Goal: Task Accomplishment & Management: Use online tool/utility

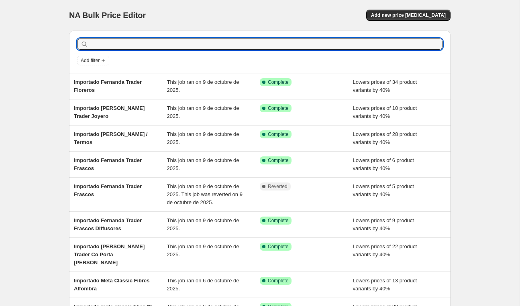
click at [111, 45] on input "text" at bounding box center [266, 44] width 353 height 11
type input "importado [PERSON_NAME]"
click at [163, 45] on input "importado [PERSON_NAME]" at bounding box center [259, 44] width 338 height 11
type input "importado [PERSON_NAME]"
click at [177, 47] on input "importado [PERSON_NAME]" at bounding box center [259, 44] width 338 height 11
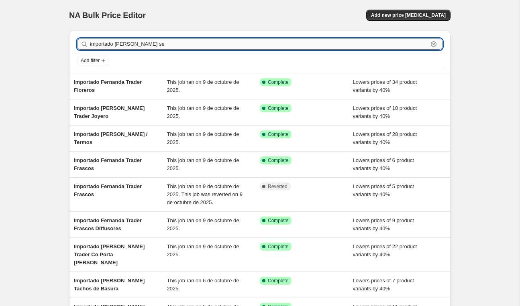
type input "importado [PERSON_NAME] se"
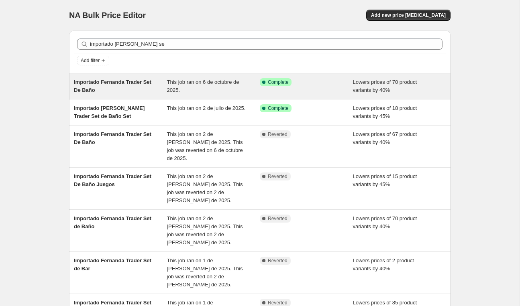
click at [135, 84] on span "Importado Fernanda Trader Set De Baño" at bounding box center [112, 86] width 77 height 14
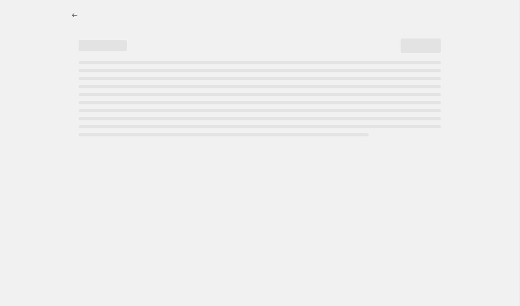
select select "percentage"
select select "vendor"
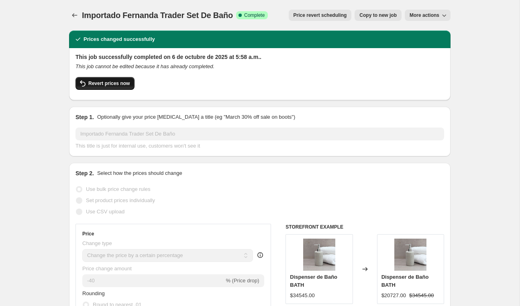
click at [120, 85] on span "Revert prices now" at bounding box center [108, 83] width 41 height 6
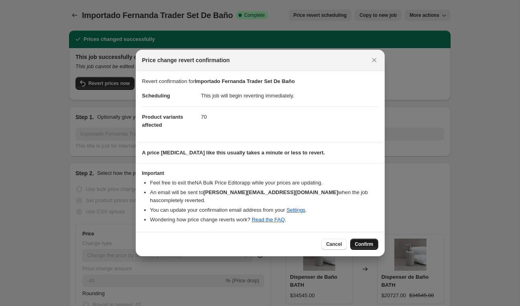
click at [365, 243] on span "Confirm" at bounding box center [364, 244] width 18 height 6
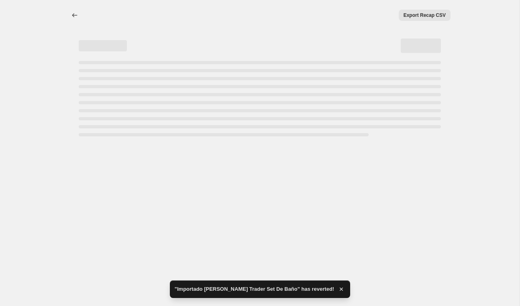
select select "percentage"
select select "vendor"
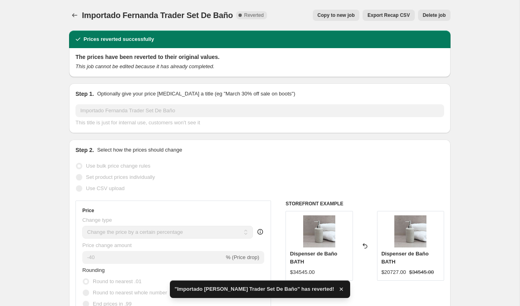
click at [336, 16] on span "Copy to new job" at bounding box center [336, 15] width 37 height 6
select select "percentage"
select select "vendor"
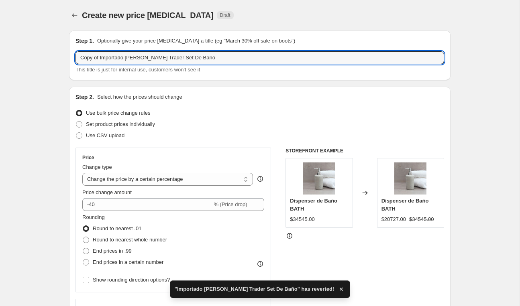
drag, startPoint x: 101, startPoint y: 57, endPoint x: -3, endPoint y: 54, distance: 104.0
click at [0, 54] on html "Home Settings Plans Skip to content Create new price change job. This page is r…" at bounding box center [260, 153] width 520 height 306
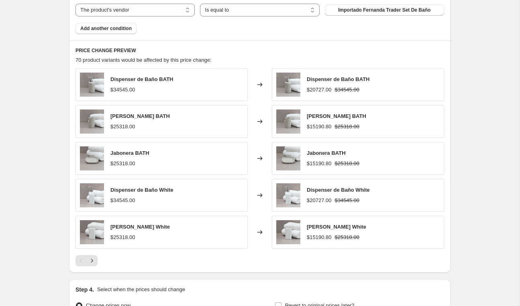
scroll to position [543, 0]
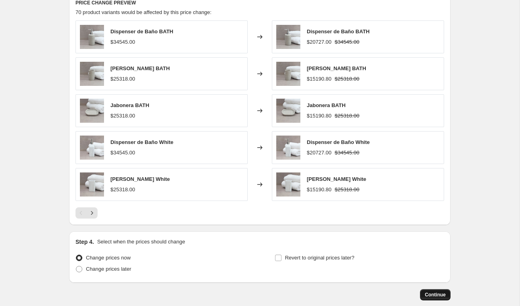
type input "Importado Fernanda Trader Set De Baño"
click at [429, 293] on span "Continue" at bounding box center [435, 295] width 21 height 6
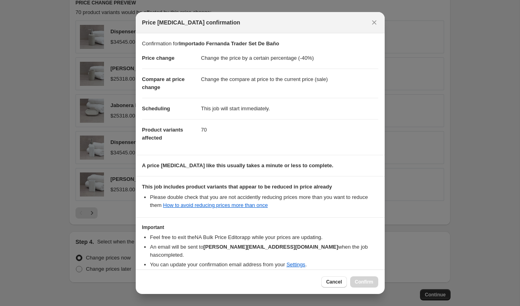
scroll to position [32, 0]
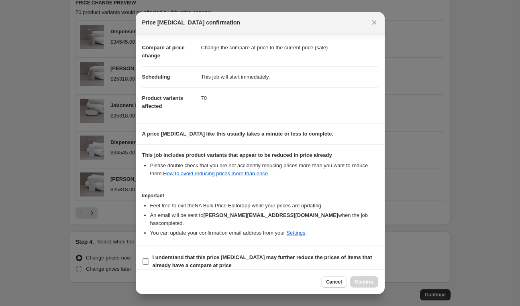
click at [268, 255] on b "I understand that this price change job may further reduce the prices of items …" at bounding box center [263, 262] width 220 height 14
click at [149, 259] on input "I understand that this price change job may further reduce the prices of items …" at bounding box center [146, 262] width 6 height 6
checkbox input "true"
click at [358, 280] on span "Confirm" at bounding box center [364, 282] width 18 height 6
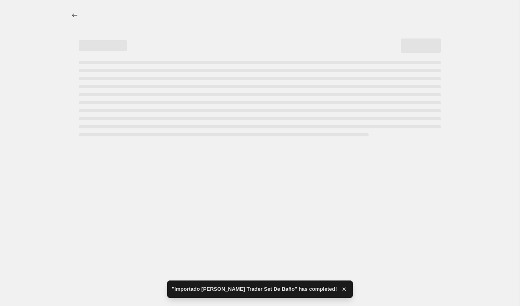
select select "percentage"
select select "vendor"
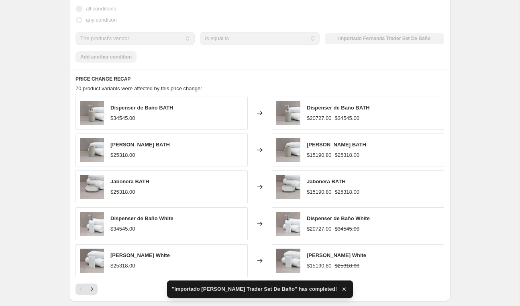
scroll to position [0, 0]
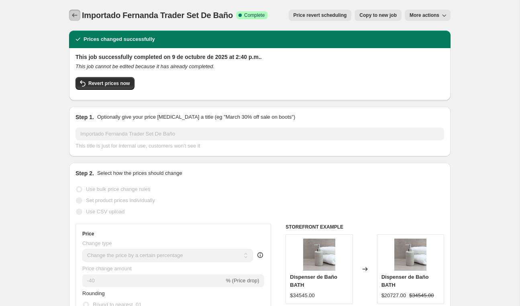
click at [73, 15] on icon "Price change jobs" at bounding box center [74, 15] width 5 height 4
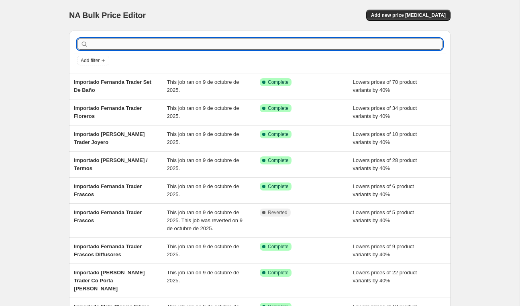
click at [138, 47] on input "text" at bounding box center [266, 44] width 353 height 11
type input "m"
type input "importado fernanda trader ser"
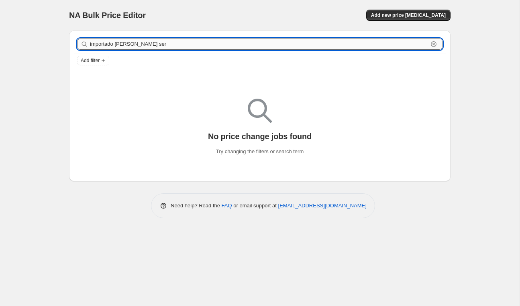
click at [179, 44] on input "importado fernanda trader ser" at bounding box center [259, 44] width 338 height 11
type input "importado [PERSON_NAME] se"
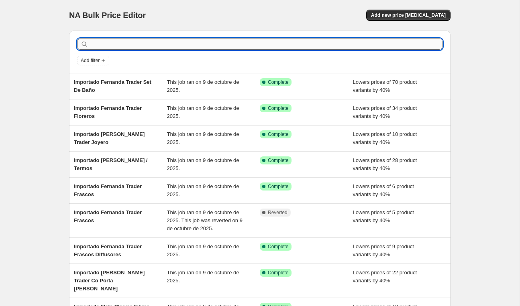
click at [212, 48] on input "text" at bounding box center [266, 44] width 353 height 11
type input "import"
click at [197, 42] on input "import" at bounding box center [259, 44] width 338 height 11
type input "importado se"
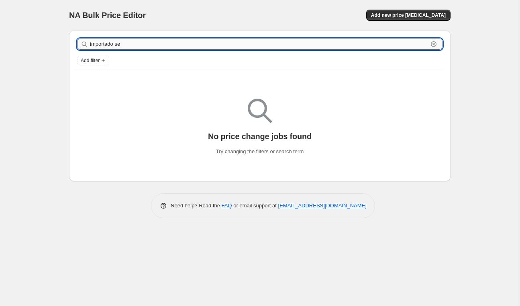
click at [173, 44] on input "importado se" at bounding box center [259, 44] width 338 height 11
type input "importado set de"
click at [174, 27] on div "NA Bulk Price Editor. This page is ready NA Bulk Price Editor Add new price [ME…" at bounding box center [259, 15] width 381 height 31
click at [170, 41] on input "importado set de" at bounding box center [259, 44] width 338 height 11
type input "importado set de"
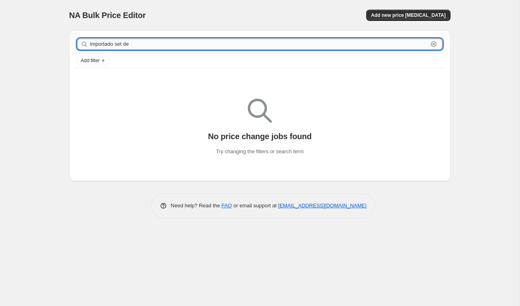
click at [149, 42] on input "importado set de" at bounding box center [259, 44] width 338 height 11
type input "importado [PERSON_NAME] set"
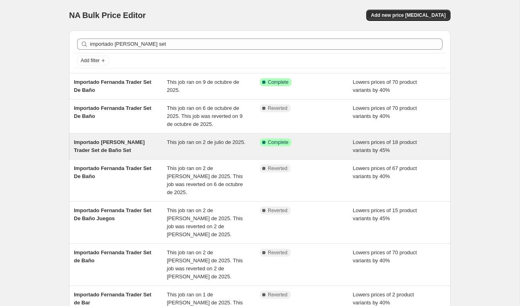
click at [107, 143] on span "Importado [PERSON_NAME] Trader Set de Baño Set" at bounding box center [109, 146] width 71 height 14
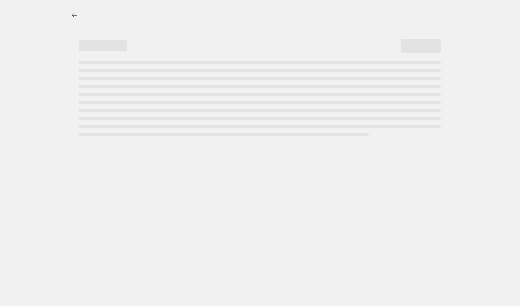
select select "percentage"
select select "vendor"
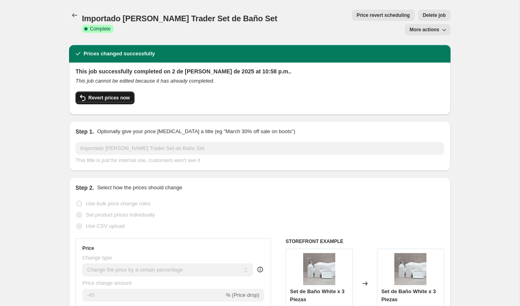
click at [93, 95] on span "Revert prices now" at bounding box center [108, 98] width 41 height 6
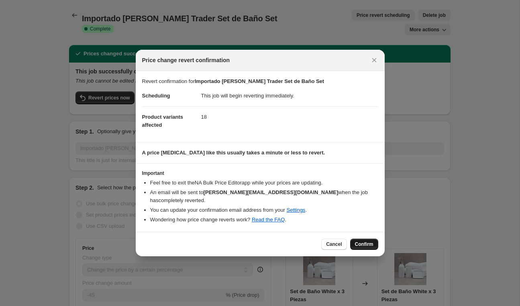
click at [373, 243] on button "Confirm" at bounding box center [364, 244] width 28 height 11
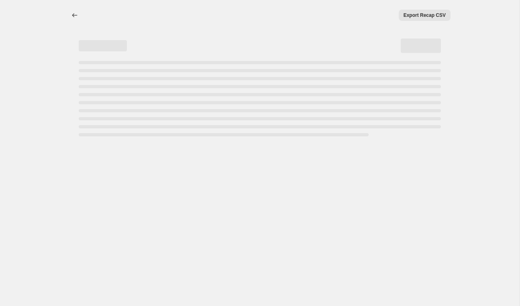
select select "percentage"
select select "vendor"
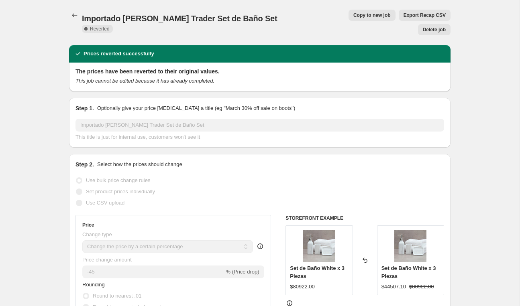
click at [353, 13] on span "Copy to new job" at bounding box center [371, 15] width 37 height 6
select select "percentage"
select select "vendor"
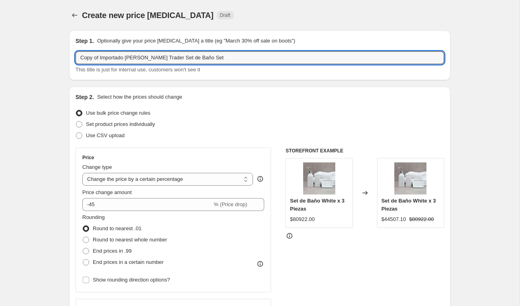
drag, startPoint x: 102, startPoint y: 57, endPoint x: -7, endPoint y: 53, distance: 108.9
click at [0, 53] on html "Home Settings Plans Skip to content Create new price [MEDICAL_DATA]. This page …" at bounding box center [260, 153] width 520 height 306
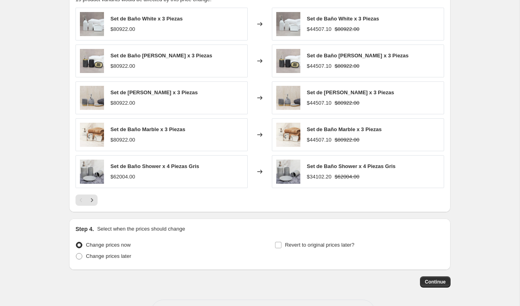
scroll to position [591, 0]
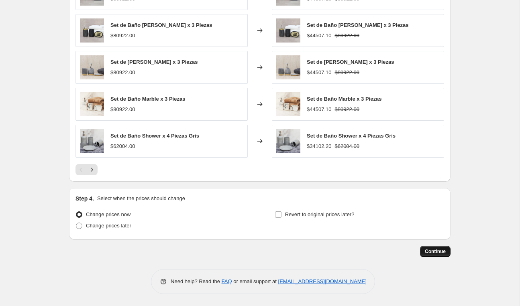
type input "Importado [PERSON_NAME] Trader Set de Baño Set"
click at [438, 253] on span "Continue" at bounding box center [435, 252] width 21 height 6
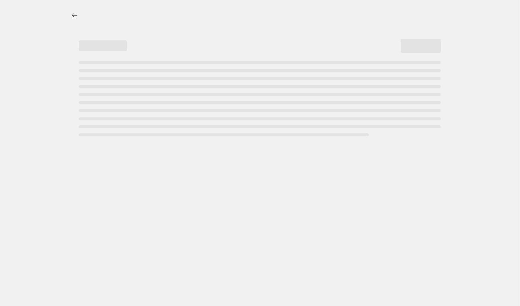
select select "percentage"
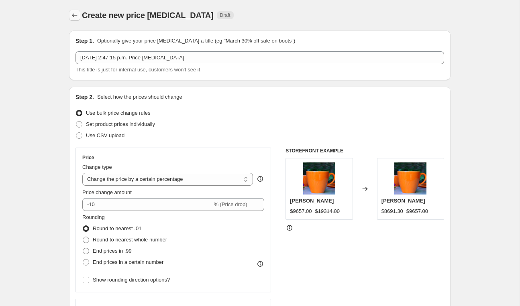
click at [76, 17] on icon "Price change jobs" at bounding box center [75, 15] width 8 height 8
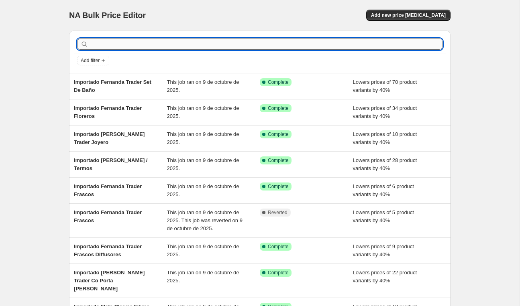
click at [161, 45] on input "text" at bounding box center [266, 44] width 353 height 11
type input "importado [PERSON_NAME] set"
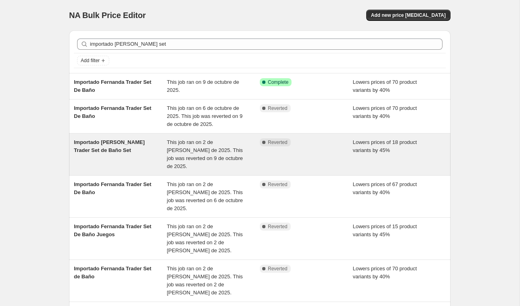
click at [98, 151] on span "Importado [PERSON_NAME] Trader Set de Baño Set" at bounding box center [109, 146] width 71 height 14
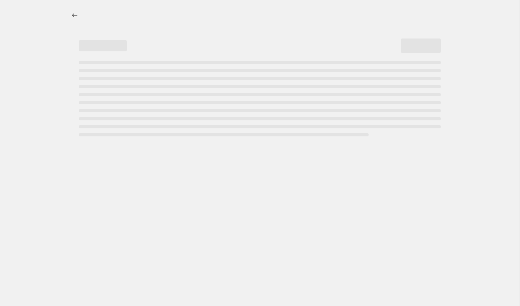
select select "percentage"
select select "vendor"
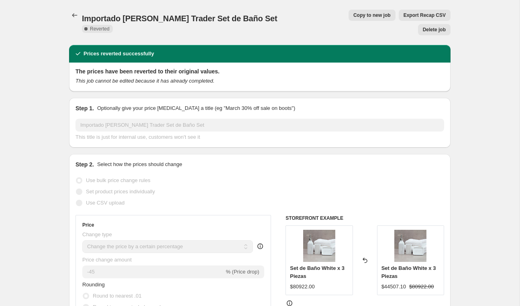
click at [349, 11] on button "Copy to new job" at bounding box center [372, 15] width 47 height 11
select select "percentage"
select select "vendor"
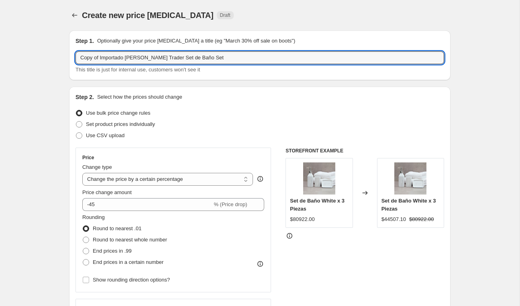
drag, startPoint x: 102, startPoint y: 57, endPoint x: 56, endPoint y: 56, distance: 45.4
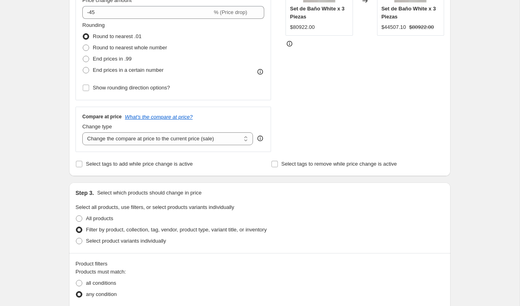
scroll to position [591, 0]
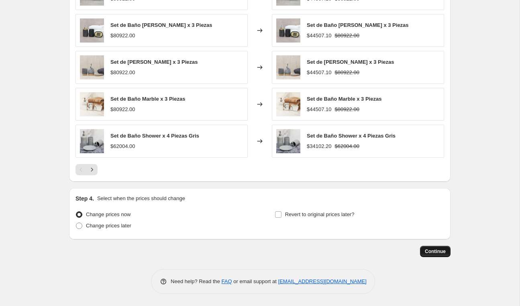
type input "Importado [PERSON_NAME] Trader Set de Baño Set"
click at [438, 250] on span "Continue" at bounding box center [435, 252] width 21 height 6
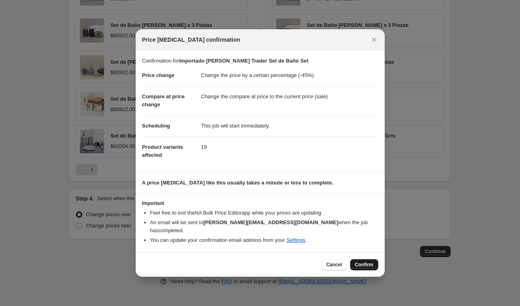
click at [361, 262] on span "Confirm" at bounding box center [364, 265] width 18 height 6
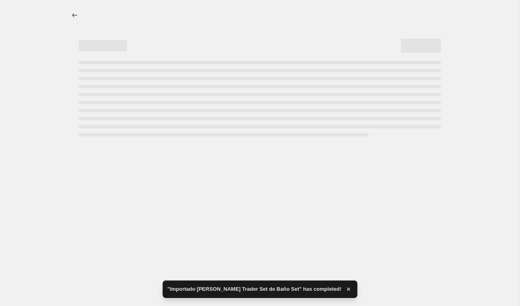
select select "percentage"
select select "vendor"
